Goal: Transaction & Acquisition: Purchase product/service

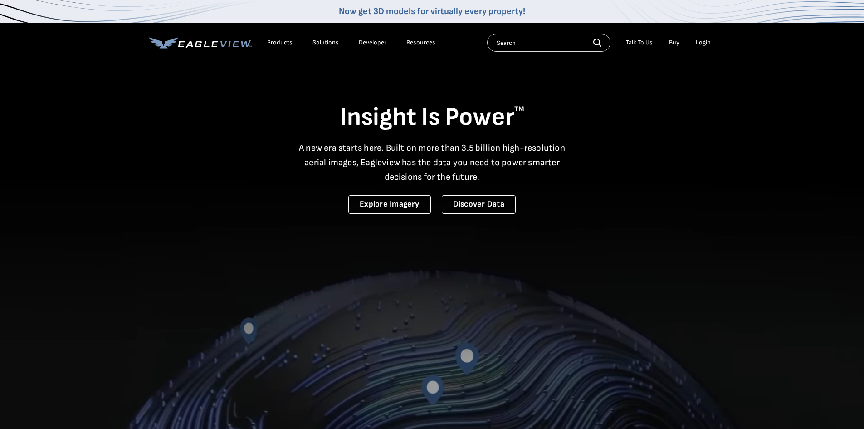
click at [676, 43] on link "Buy" at bounding box center [674, 43] width 10 height 8
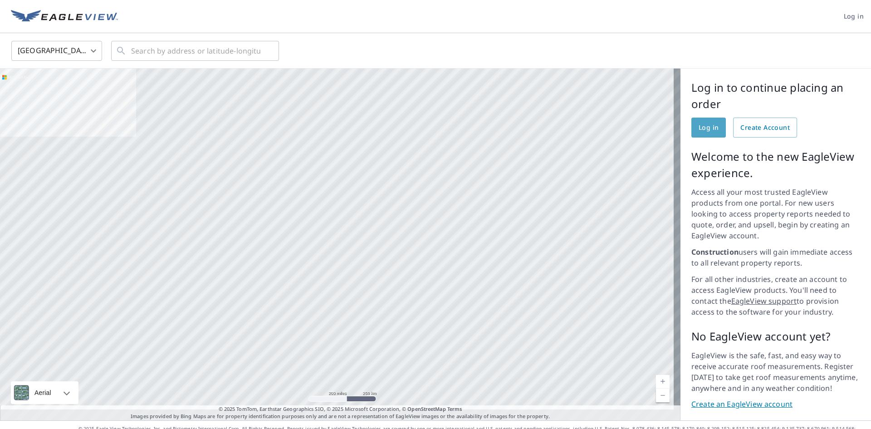
click at [701, 133] on link "Log in" at bounding box center [708, 127] width 34 height 20
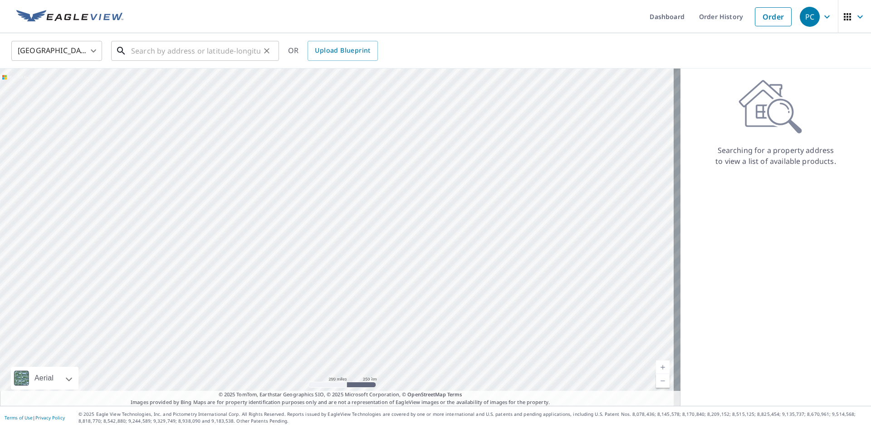
click at [187, 48] on input "text" at bounding box center [195, 50] width 129 height 25
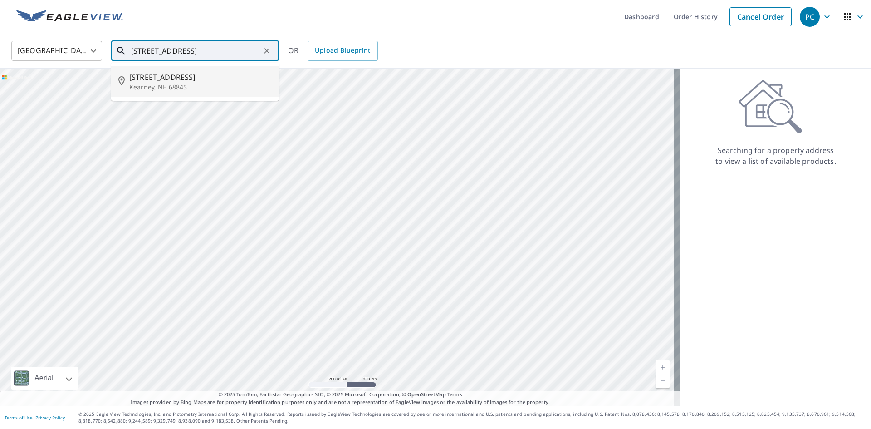
click at [164, 78] on span "[STREET_ADDRESS]" at bounding box center [200, 77] width 142 height 11
type input "[STREET_ADDRESS]"
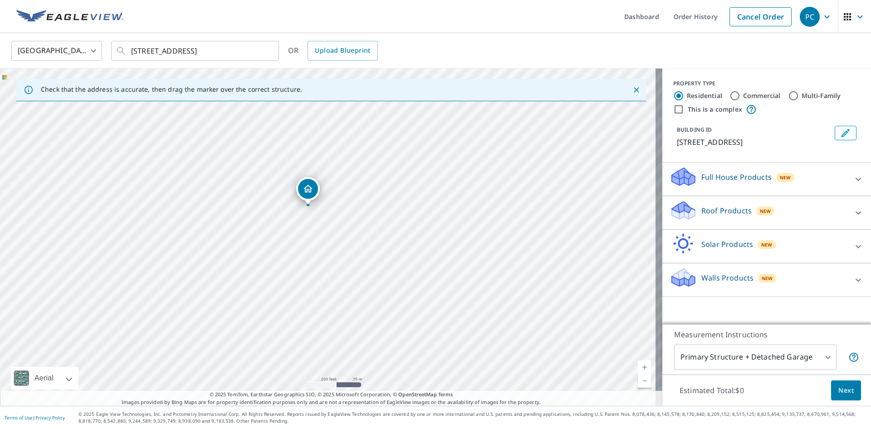
click at [820, 355] on body "PC PC Dashboard Order History Cancel Order PC [GEOGRAPHIC_DATA] [GEOGRAPHIC_DAT…" at bounding box center [435, 214] width 871 height 429
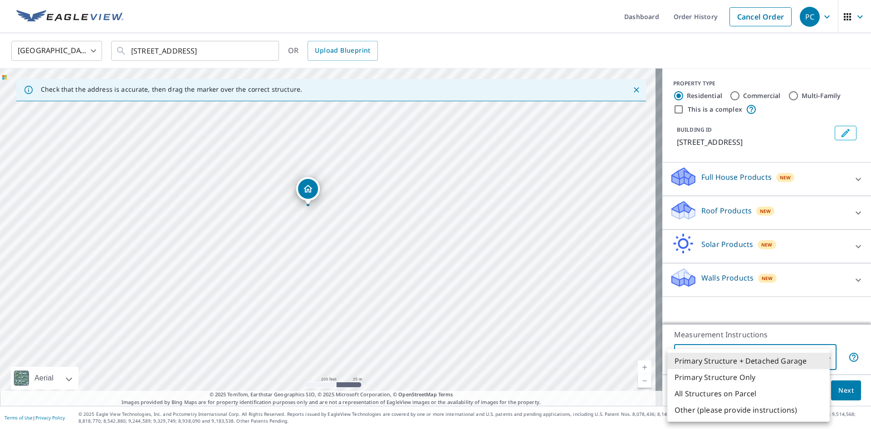
click at [727, 375] on li "Primary Structure Only" at bounding box center [748, 377] width 162 height 16
type input "2"
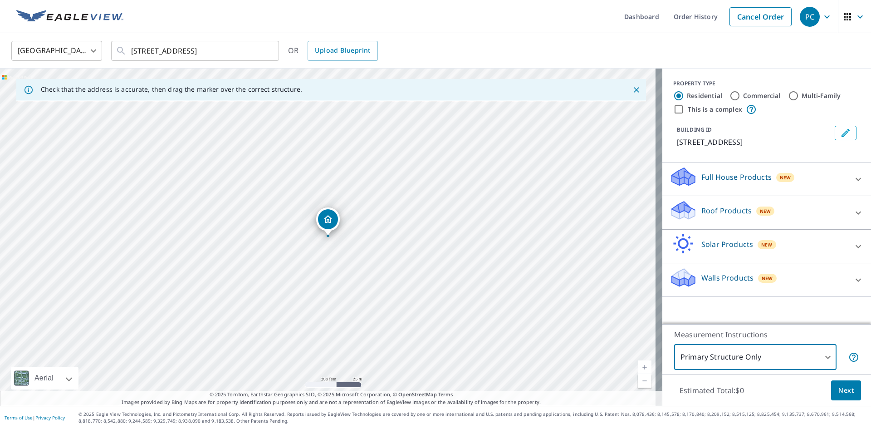
click at [831, 392] on button "Next" at bounding box center [846, 390] width 30 height 20
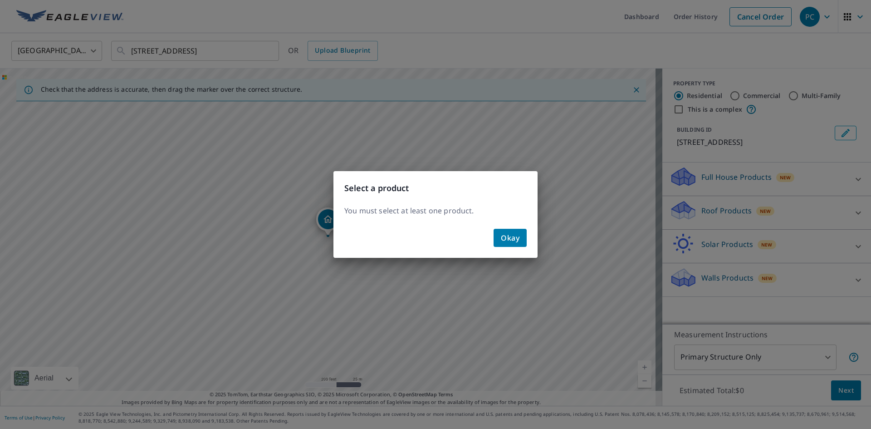
click at [679, 211] on div "Select a product You must select at least one product. Okay" at bounding box center [435, 214] width 871 height 429
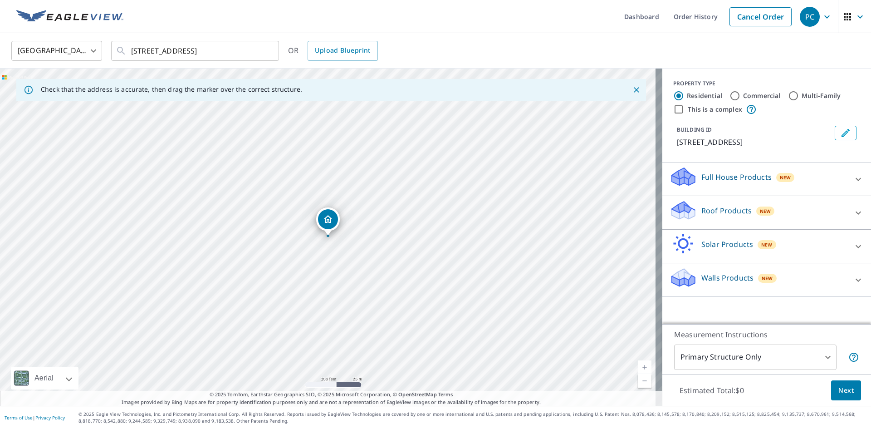
click at [715, 213] on p "Roof Products" at bounding box center [726, 210] width 50 height 11
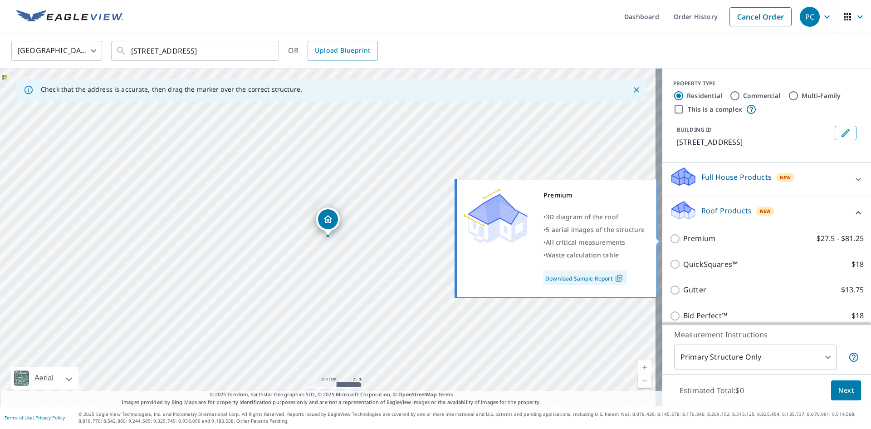
click at [670, 239] on input "Premium $27.5 - $81.25" at bounding box center [677, 238] width 14 height 11
checkbox input "true"
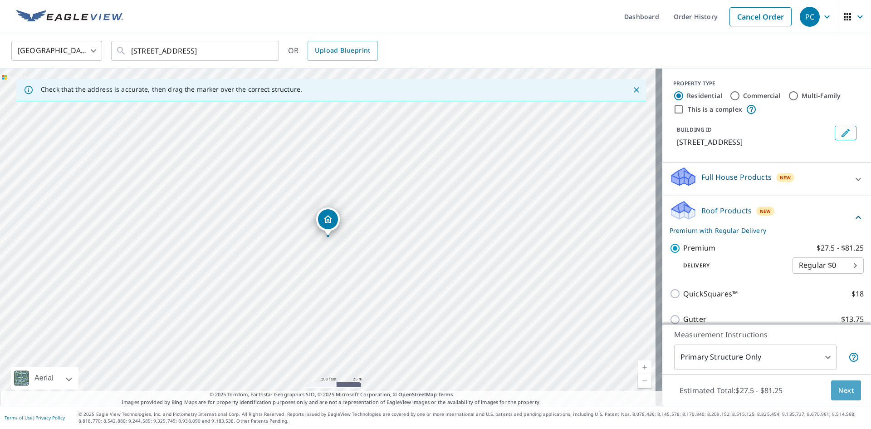
click at [838, 389] on span "Next" at bounding box center [845, 390] width 15 height 11
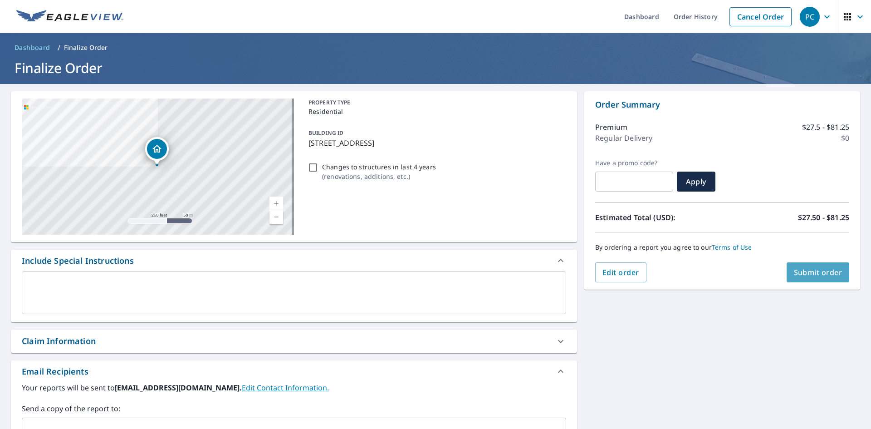
click at [802, 277] on button "Submit order" at bounding box center [818, 272] width 63 height 20
